Goal: Information Seeking & Learning: Learn about a topic

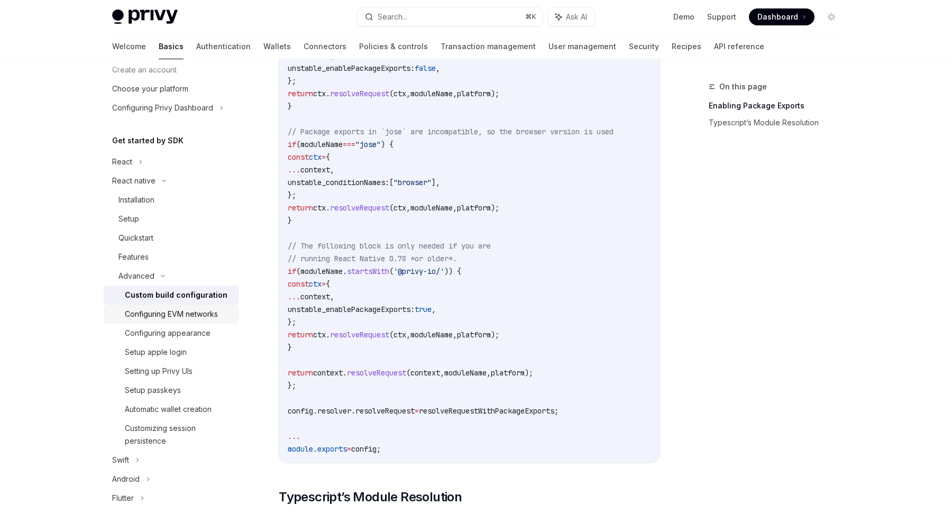
scroll to position [56, 0]
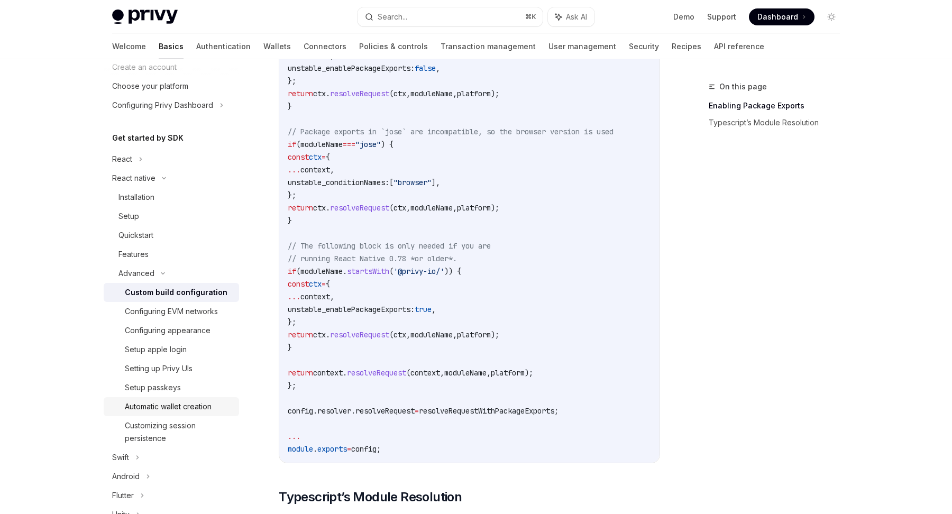
click at [185, 408] on div "Automatic wallet creation" at bounding box center [168, 406] width 87 height 13
type textarea "*"
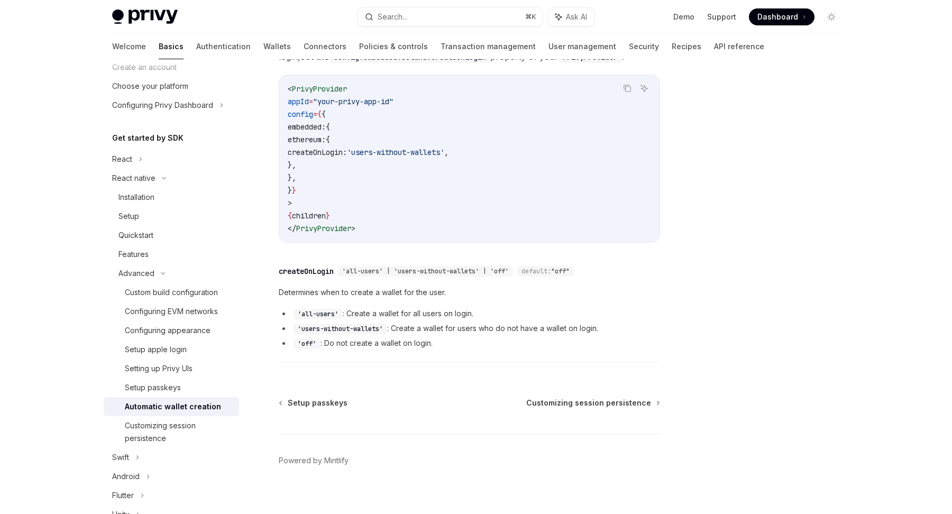
scroll to position [187, 0]
